Goal: Transaction & Acquisition: Purchase product/service

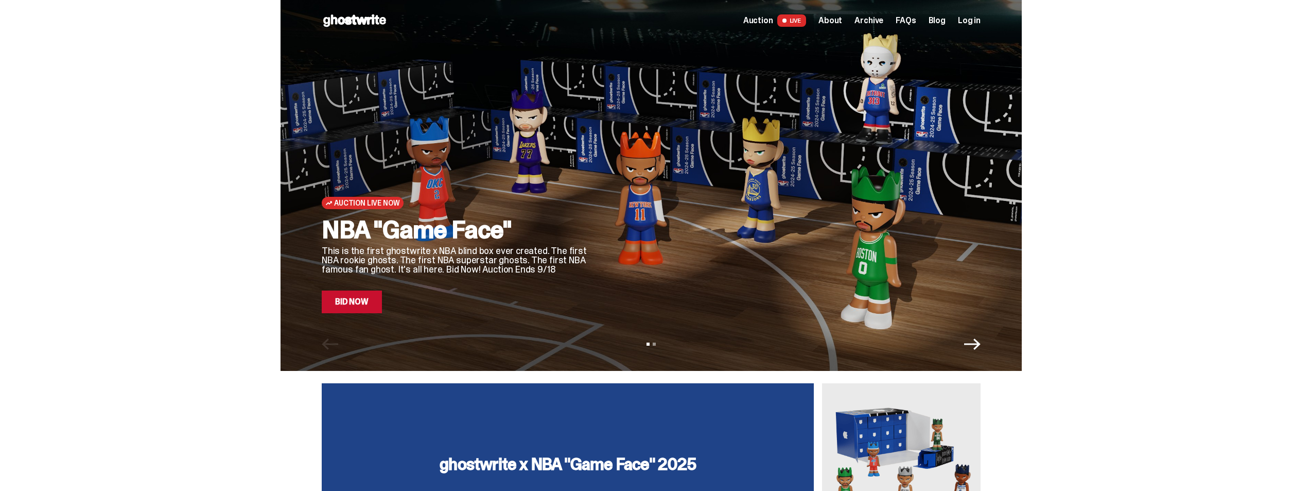
click at [360, 300] on link "Bid Now" at bounding box center [352, 301] width 60 height 23
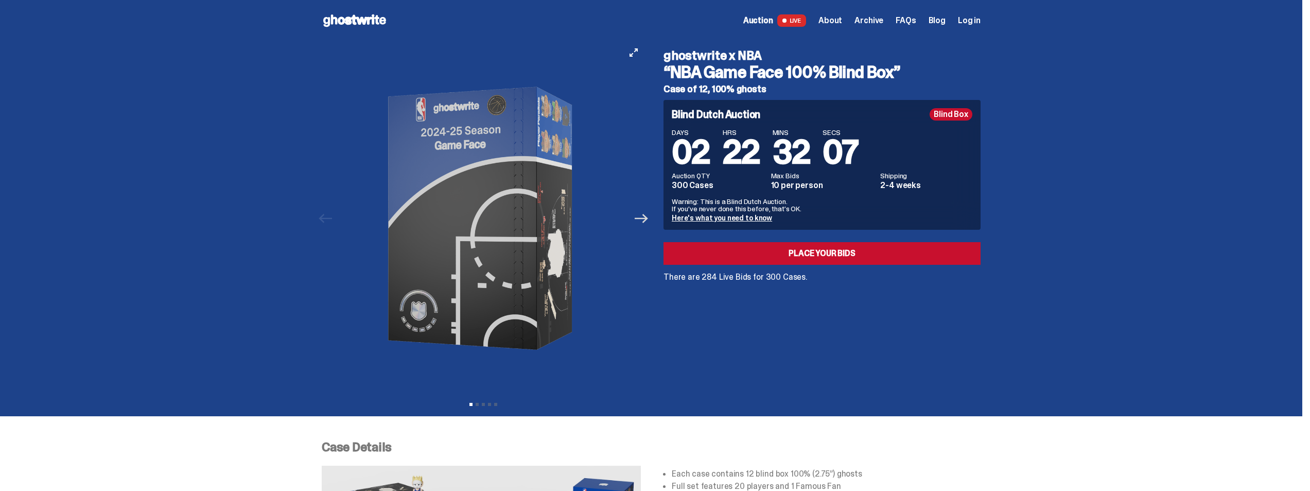
click at [644, 223] on icon "Next" at bounding box center [641, 218] width 13 height 13
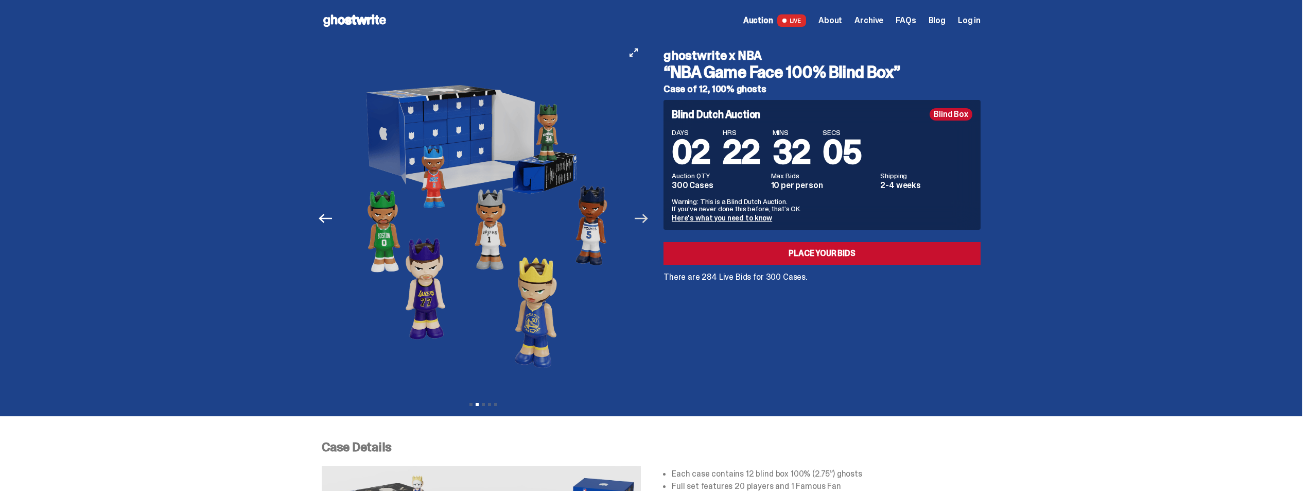
click at [644, 223] on icon "Next" at bounding box center [641, 218] width 13 height 13
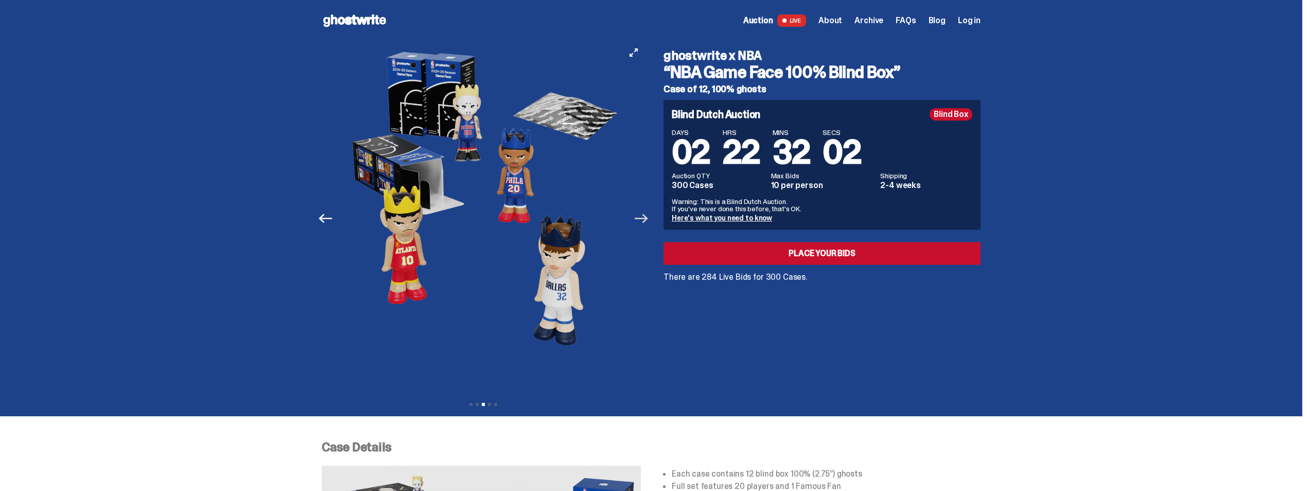
click at [644, 223] on icon "Next" at bounding box center [641, 218] width 13 height 13
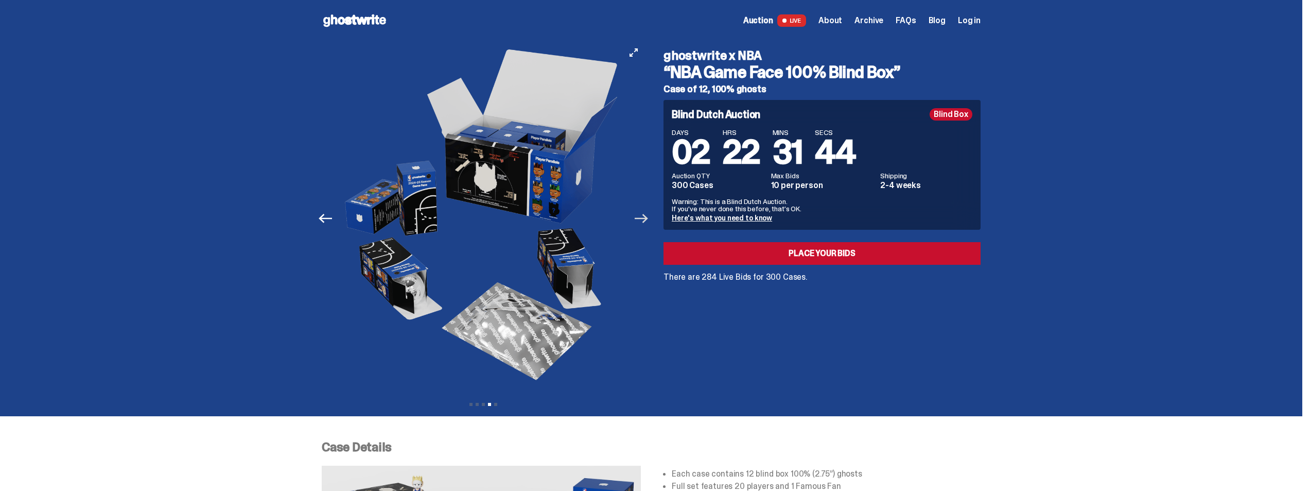
click at [648, 216] on icon "Next" at bounding box center [641, 218] width 13 height 9
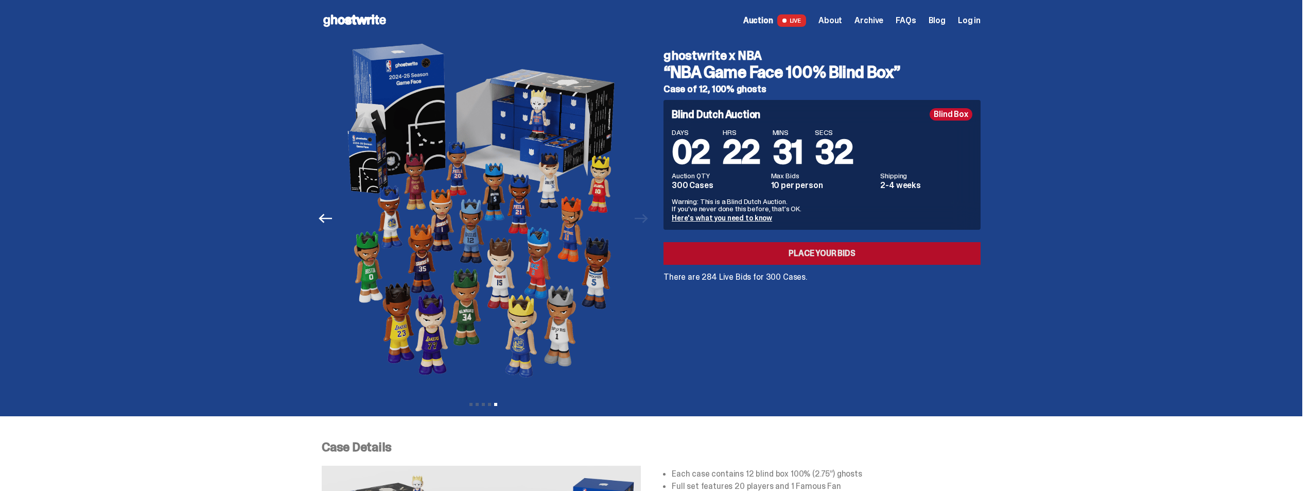
click at [855, 253] on link "Place your Bids" at bounding box center [822, 253] width 317 height 23
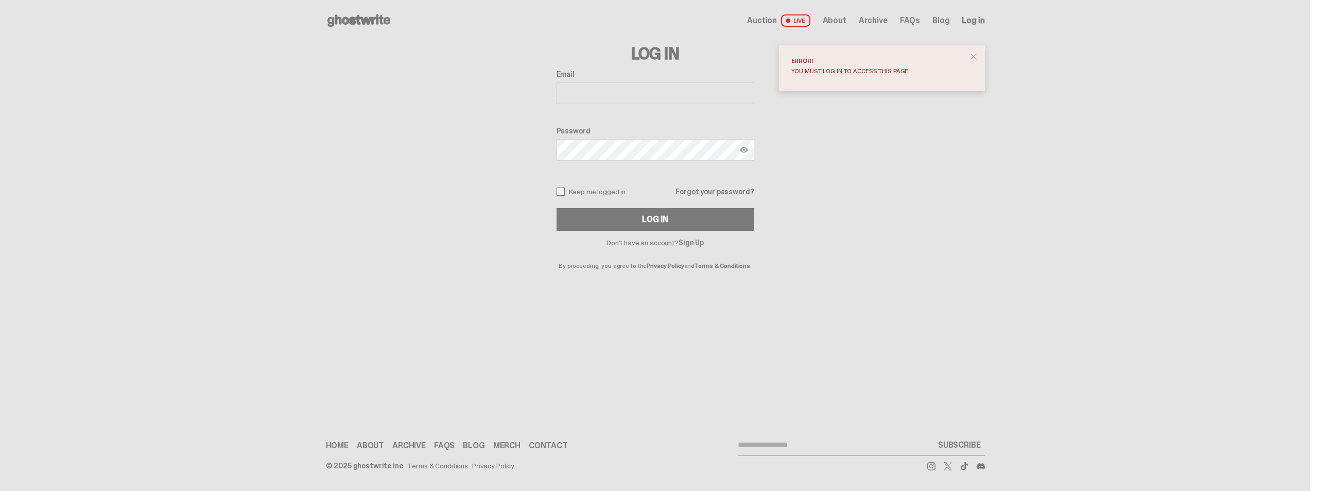
click at [638, 79] on div "Email" at bounding box center [655, 88] width 198 height 36
